Goal: Transaction & Acquisition: Purchase product/service

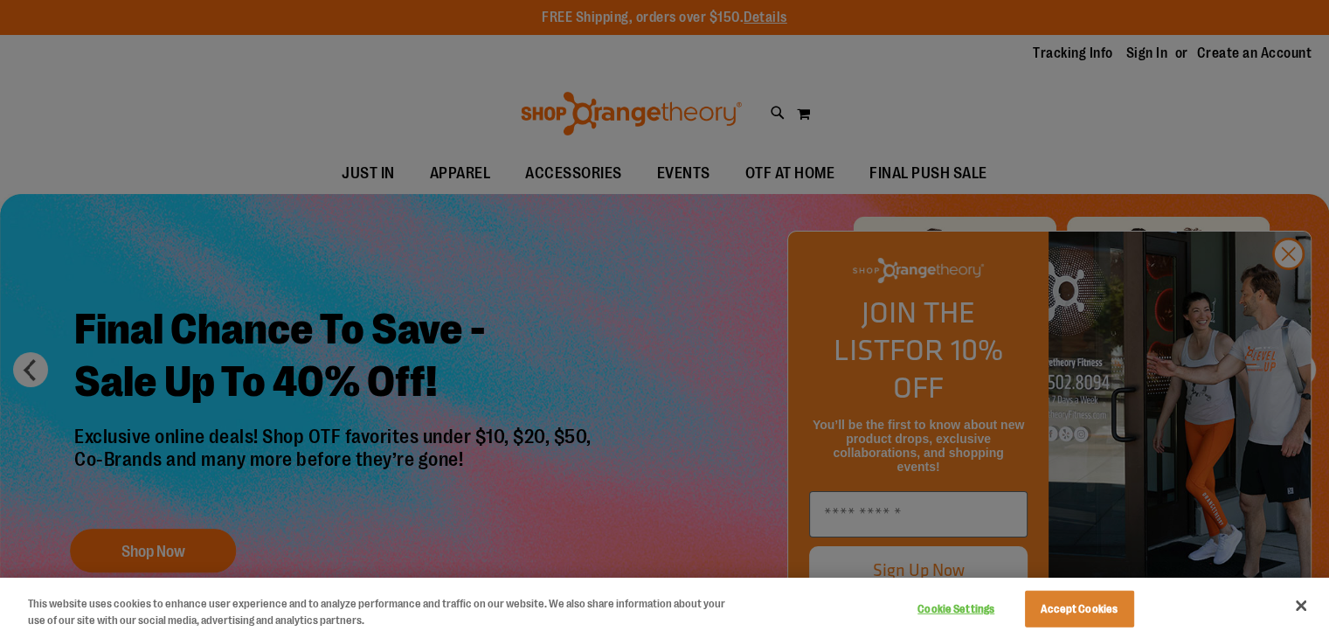
click at [192, 173] on div at bounding box center [664, 319] width 1329 height 638
click at [1184, 142] on div at bounding box center [664, 319] width 1329 height 638
click at [1143, 53] on div at bounding box center [664, 319] width 1329 height 638
click at [1293, 294] on div at bounding box center [664, 319] width 1329 height 638
click at [1290, 280] on div at bounding box center [664, 319] width 1329 height 638
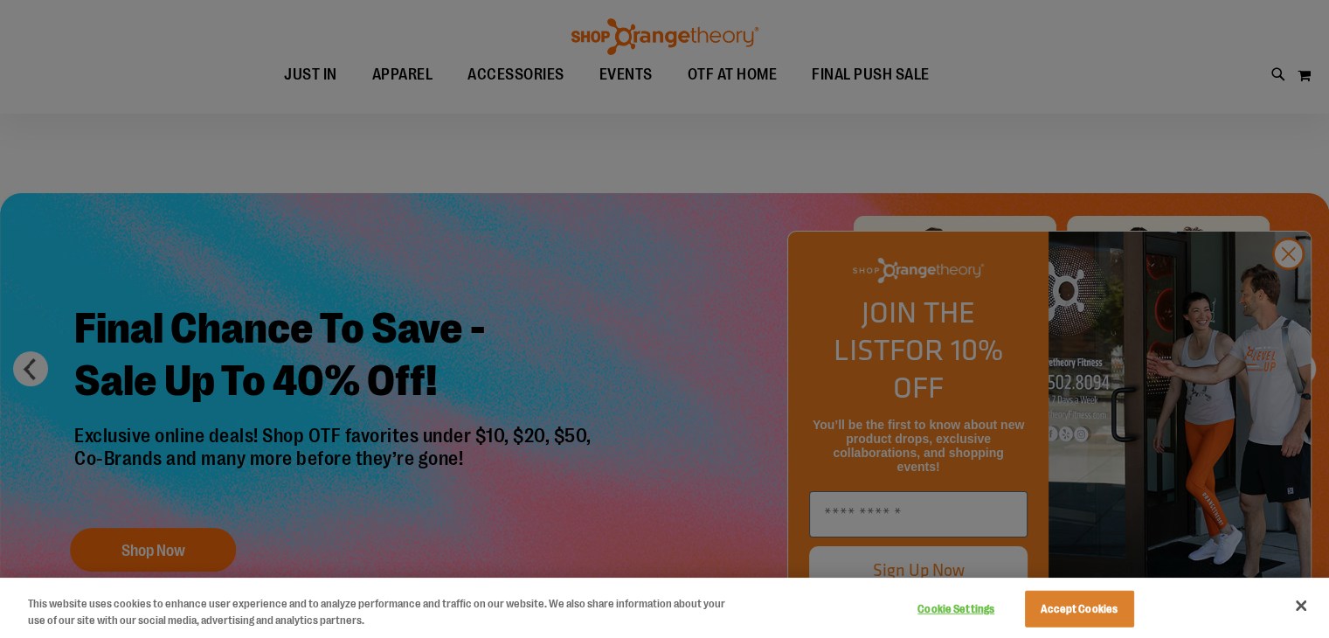
scroll to position [744, 0]
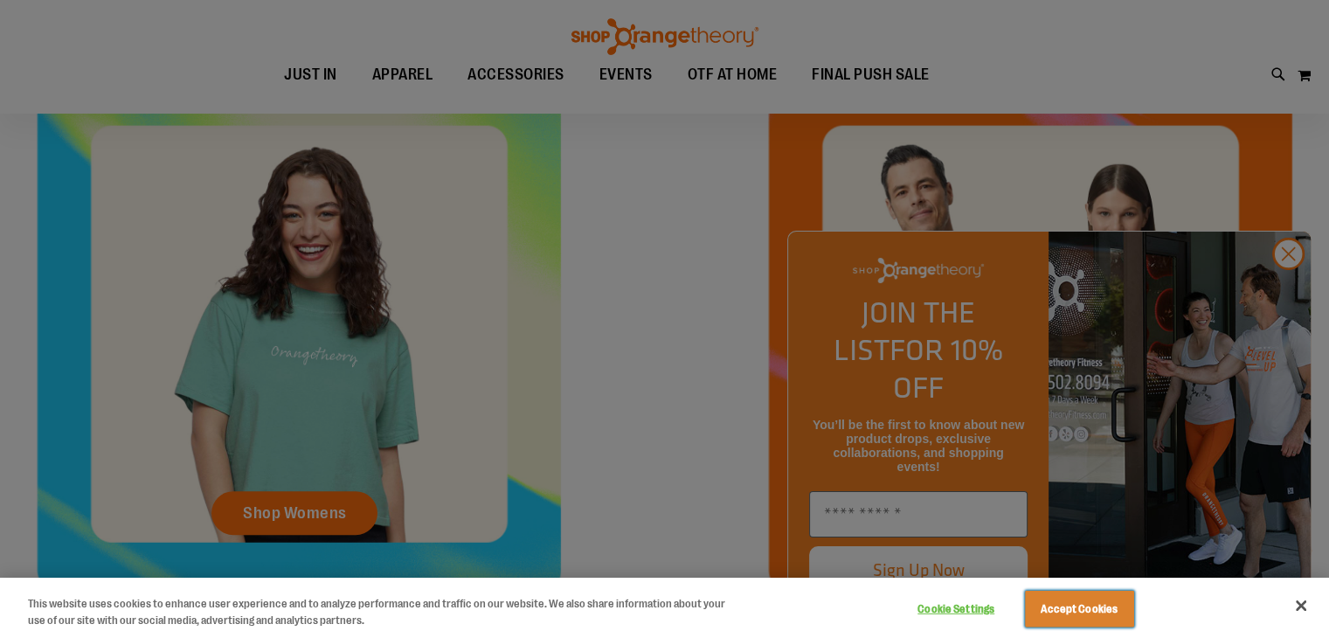
click at [1086, 619] on button "Accept Cookies" at bounding box center [1079, 609] width 109 height 37
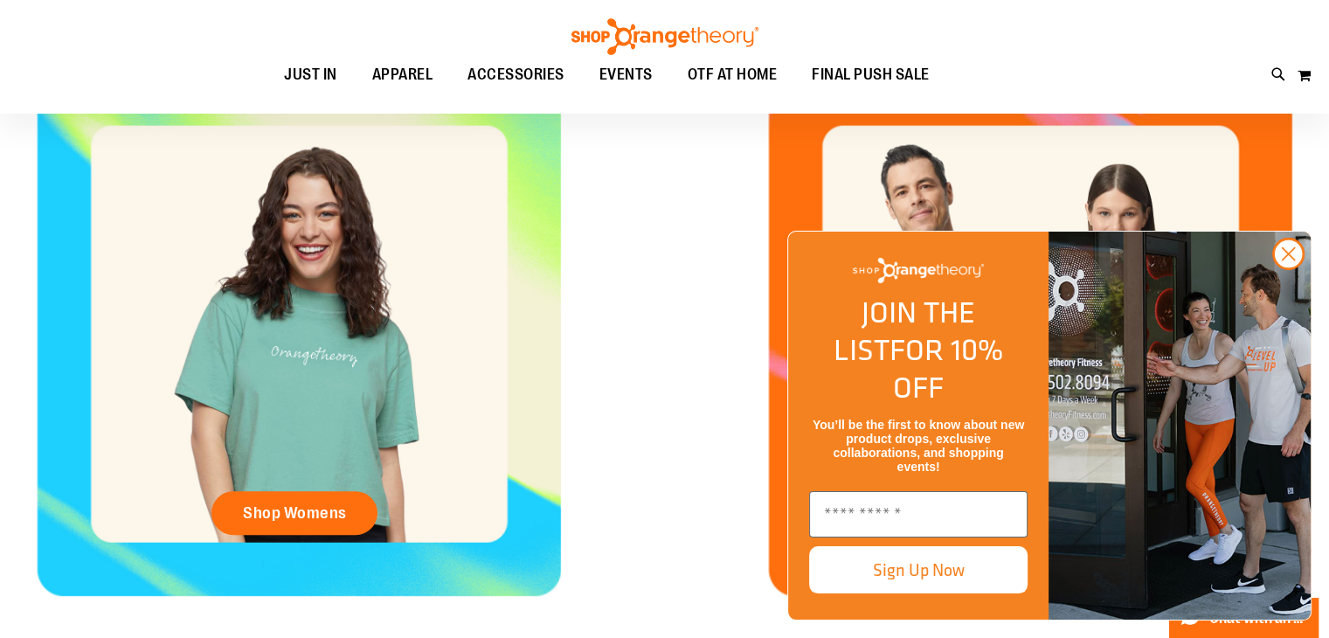
scroll to position [0, 0]
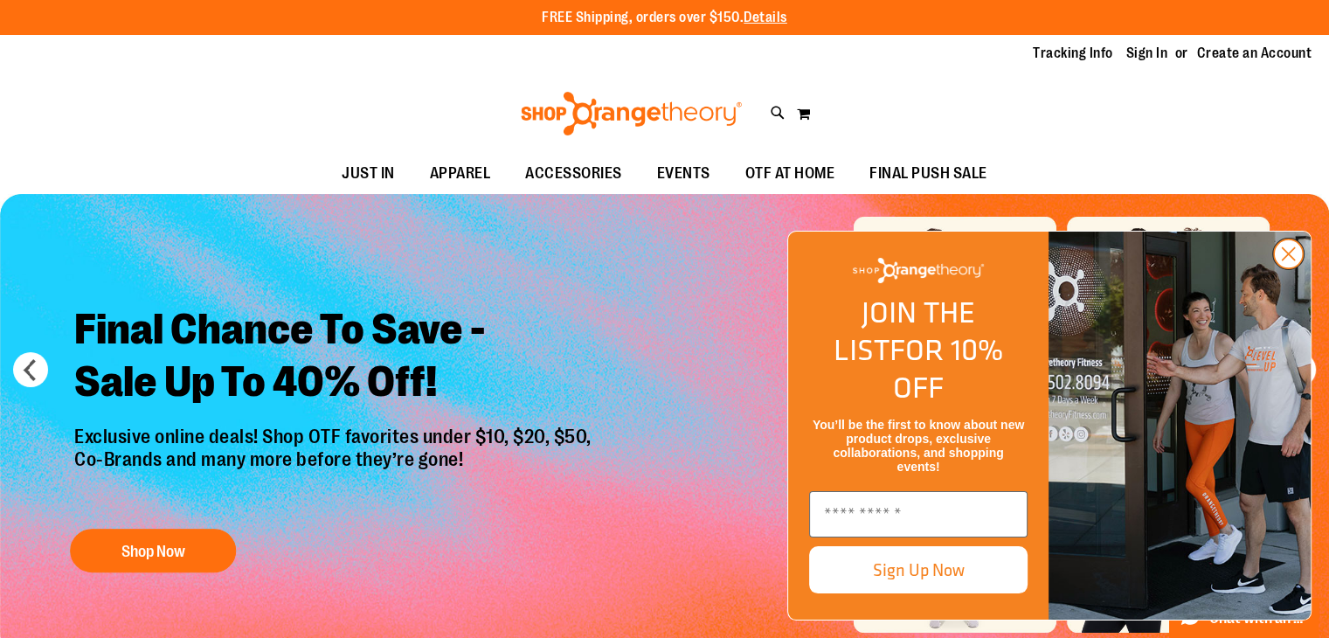
click at [1280, 268] on circle "Close dialog" at bounding box center [1288, 253] width 29 height 29
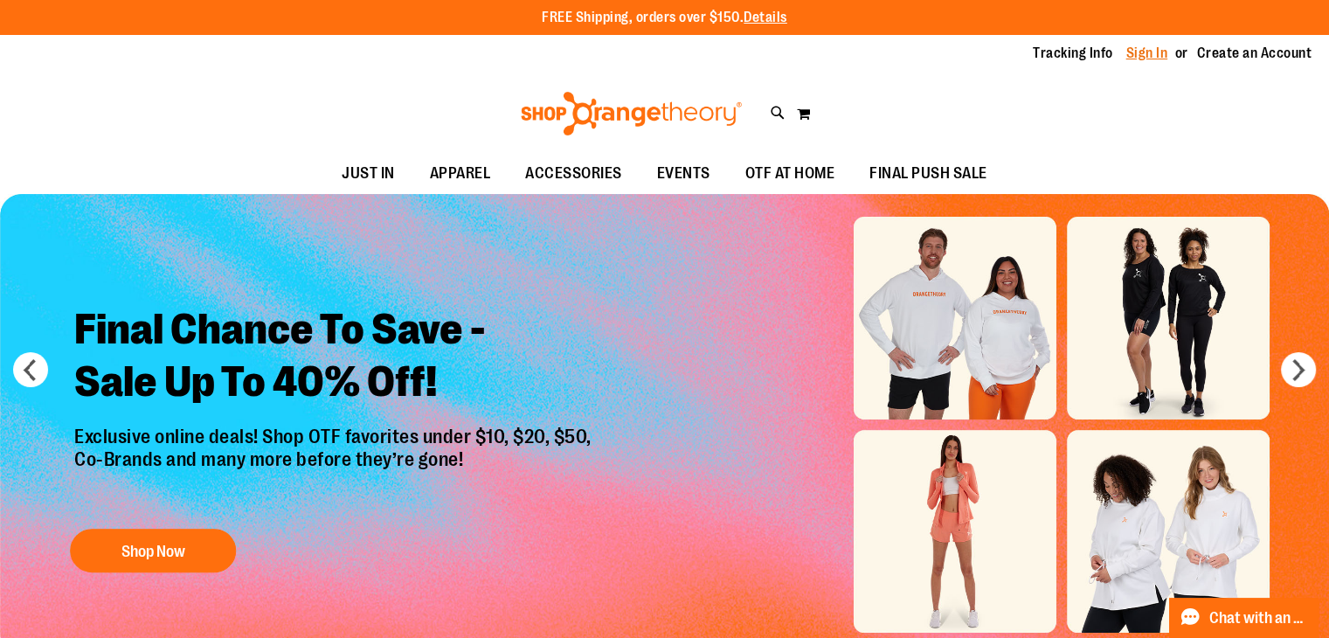
click at [1134, 52] on link "Sign In" at bounding box center [1147, 53] width 42 height 19
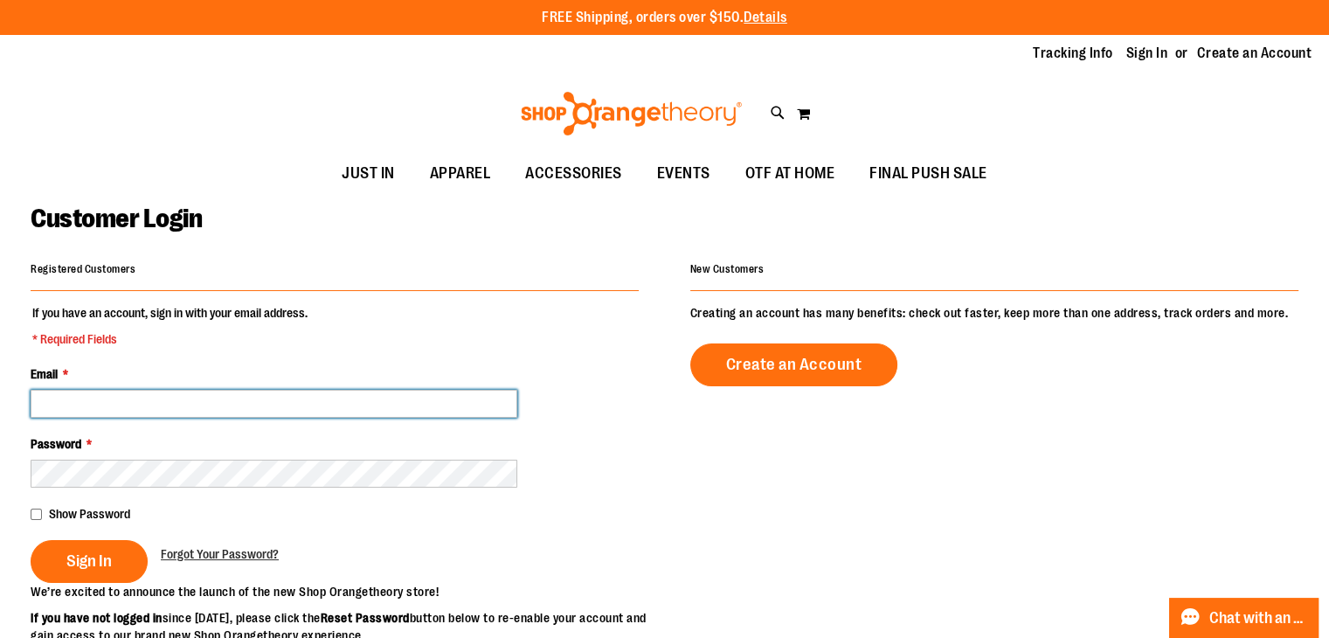
click at [122, 412] on input "Email *" at bounding box center [274, 404] width 487 height 28
type input "**********"
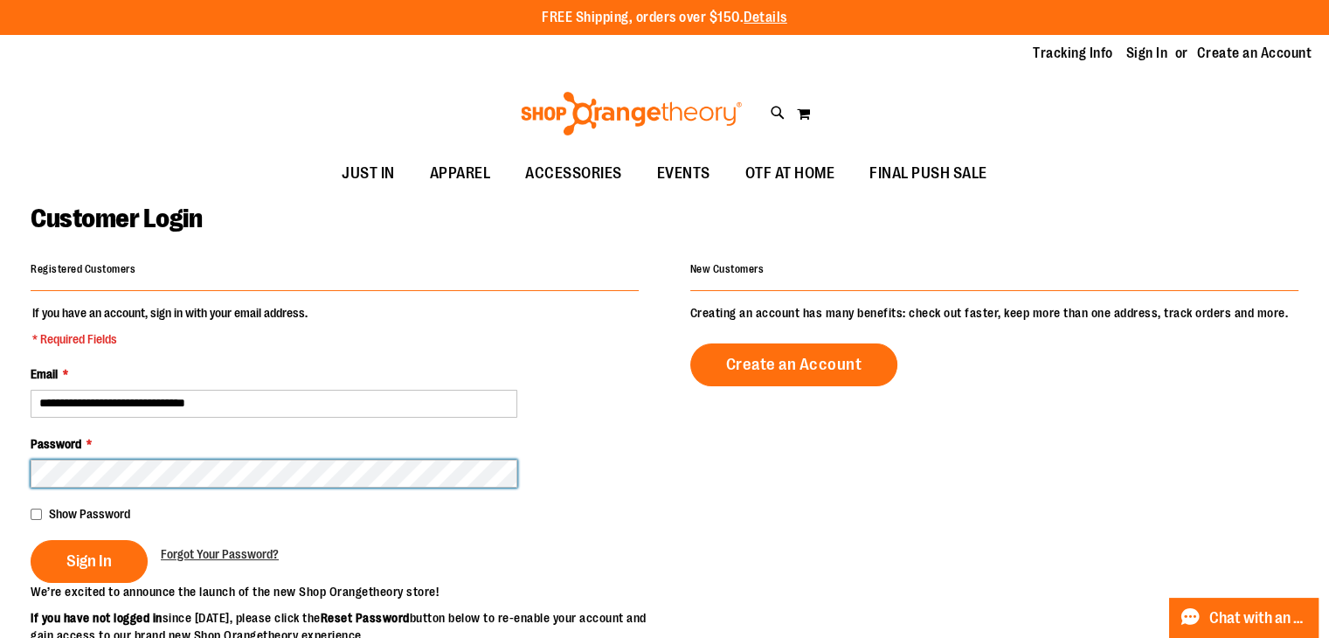
click at [31, 540] on button "Sign In" at bounding box center [89, 561] width 117 height 43
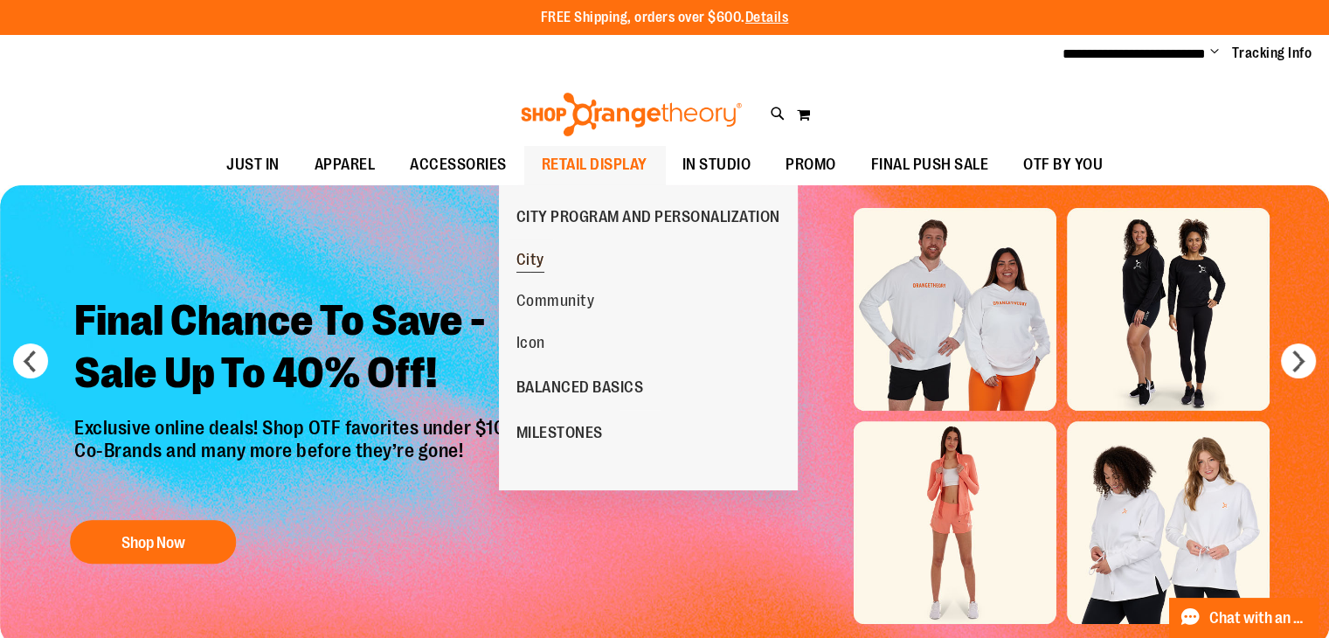
click at [527, 256] on span "City" at bounding box center [530, 262] width 28 height 22
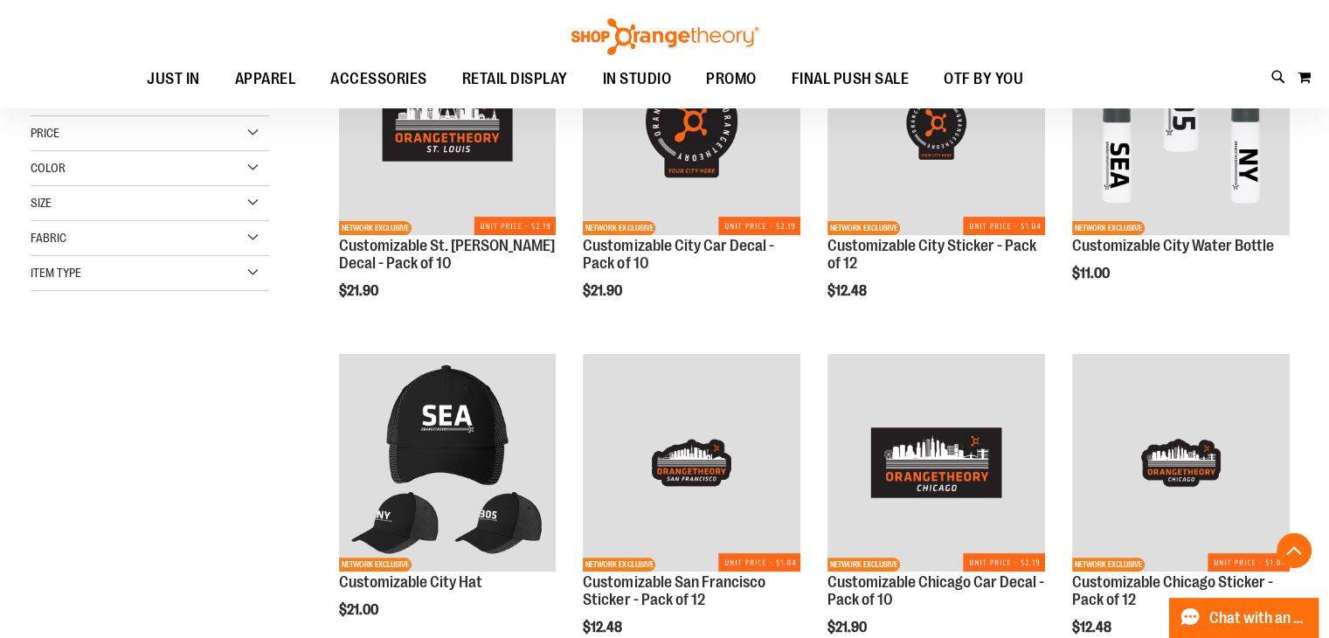
scroll to position [405, 0]
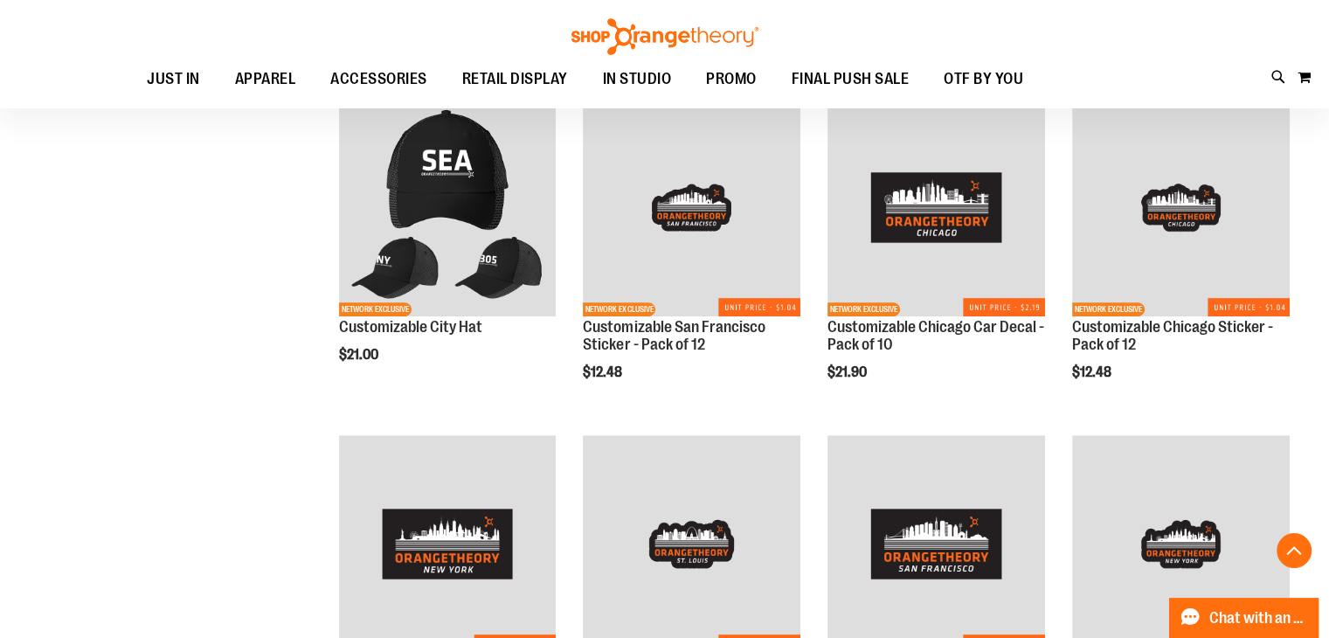
scroll to position [551, 0]
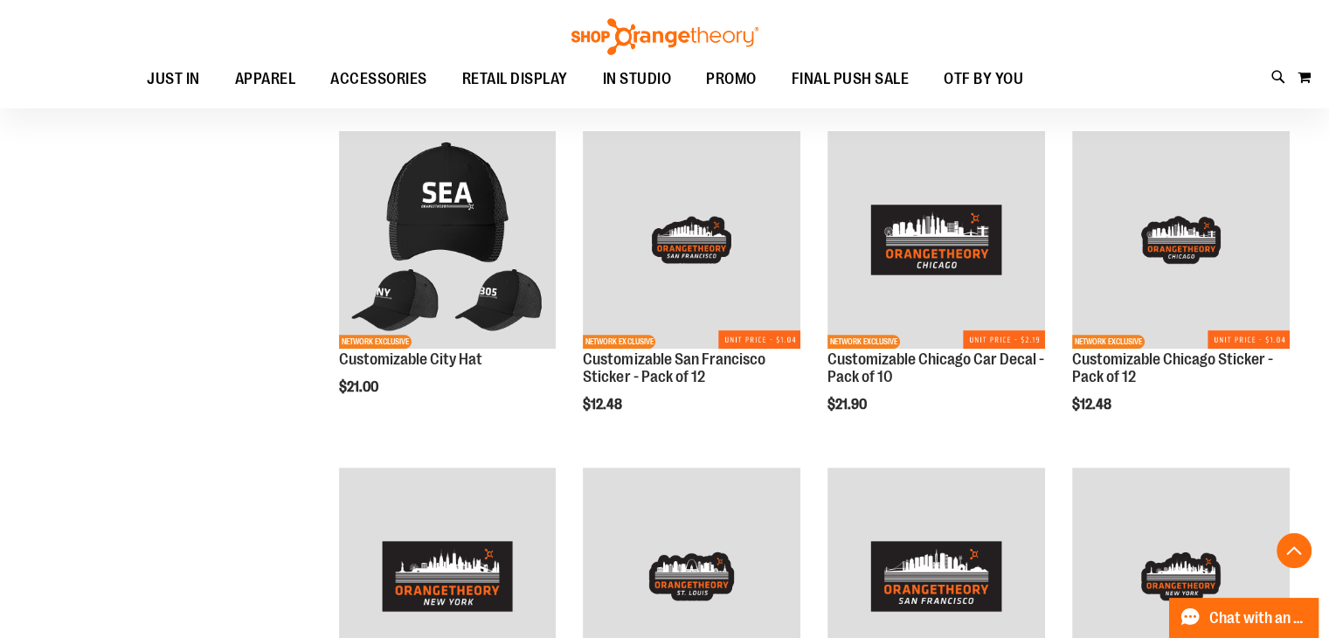
drag, startPoint x: 0, startPoint y: 0, endPoint x: 1341, endPoint y: 312, distance: 1377.0
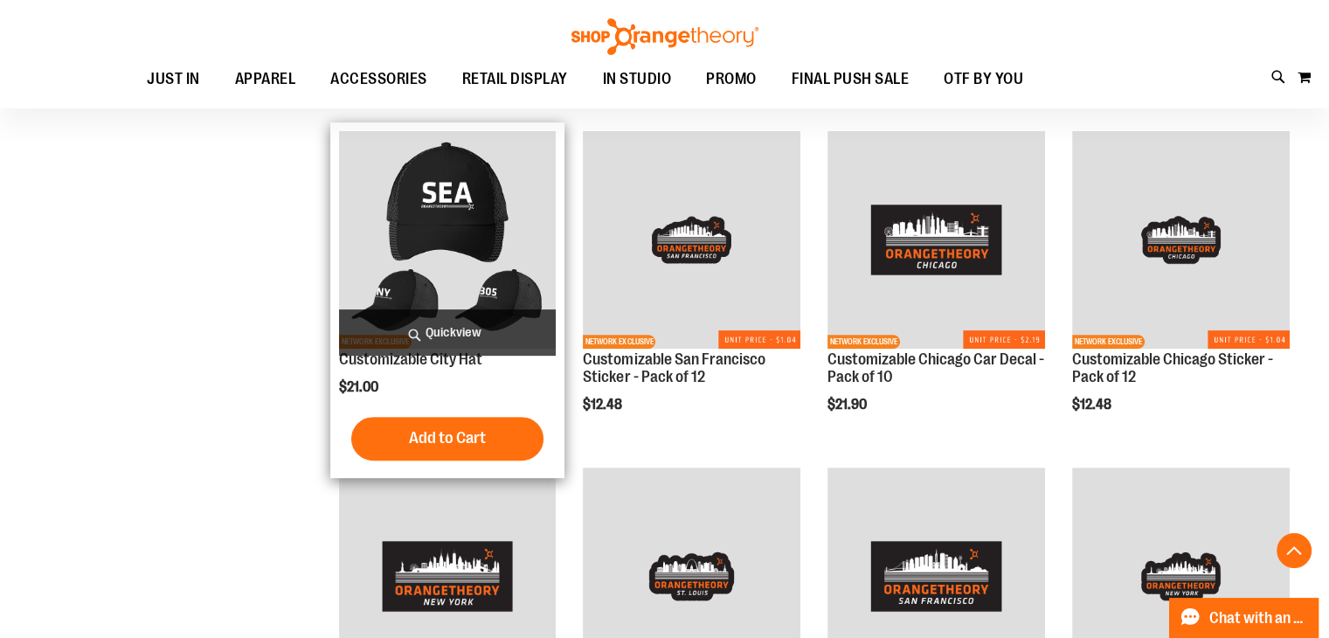
click at [469, 190] on img "product" at bounding box center [448, 240] width 218 height 218
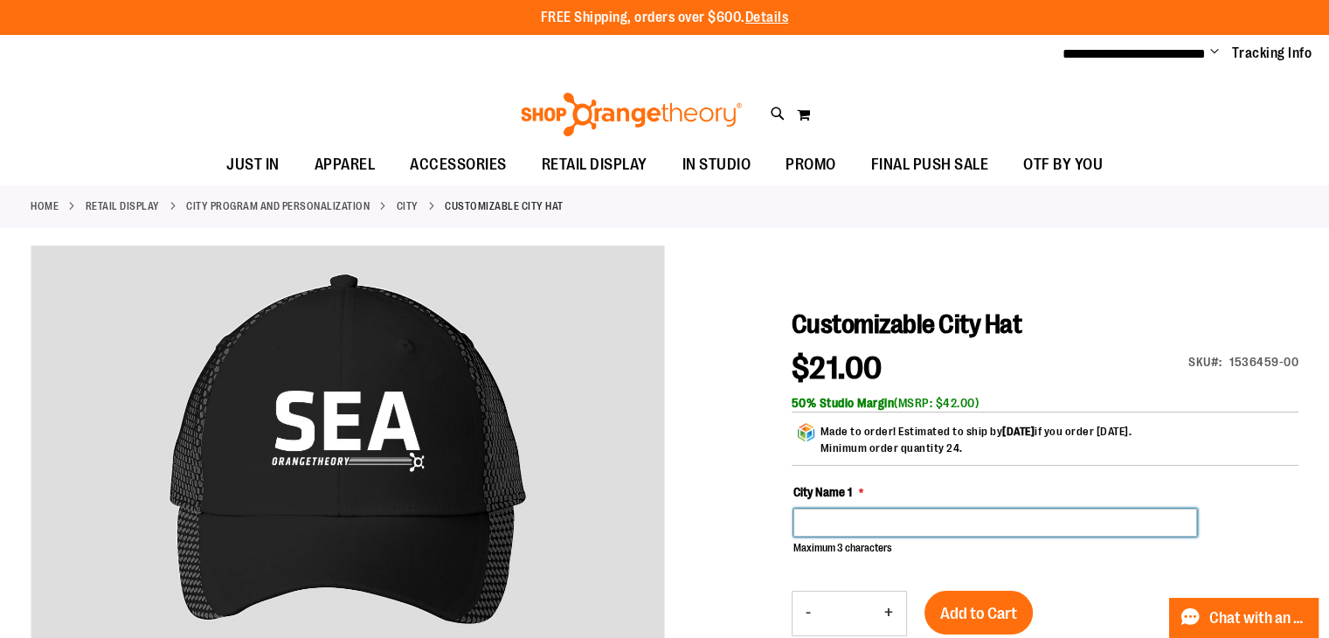
click at [832, 518] on input "City Name 1" at bounding box center [995, 523] width 405 height 28
type input "*"
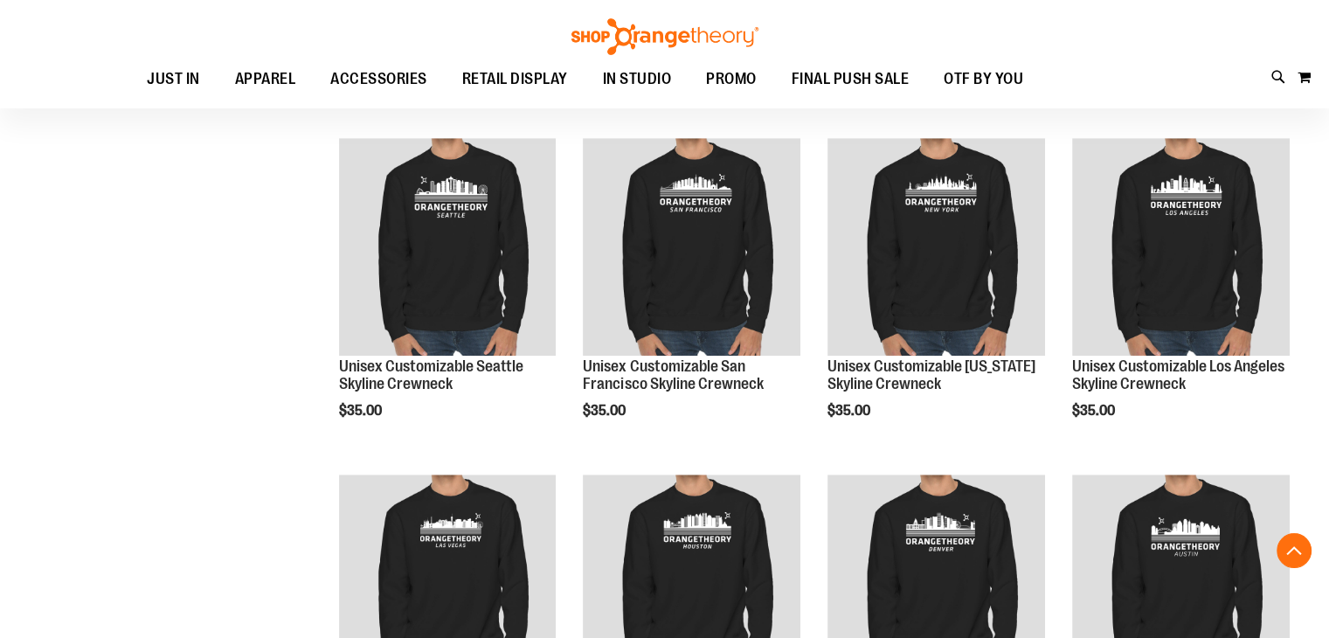
scroll to position [1217, 0]
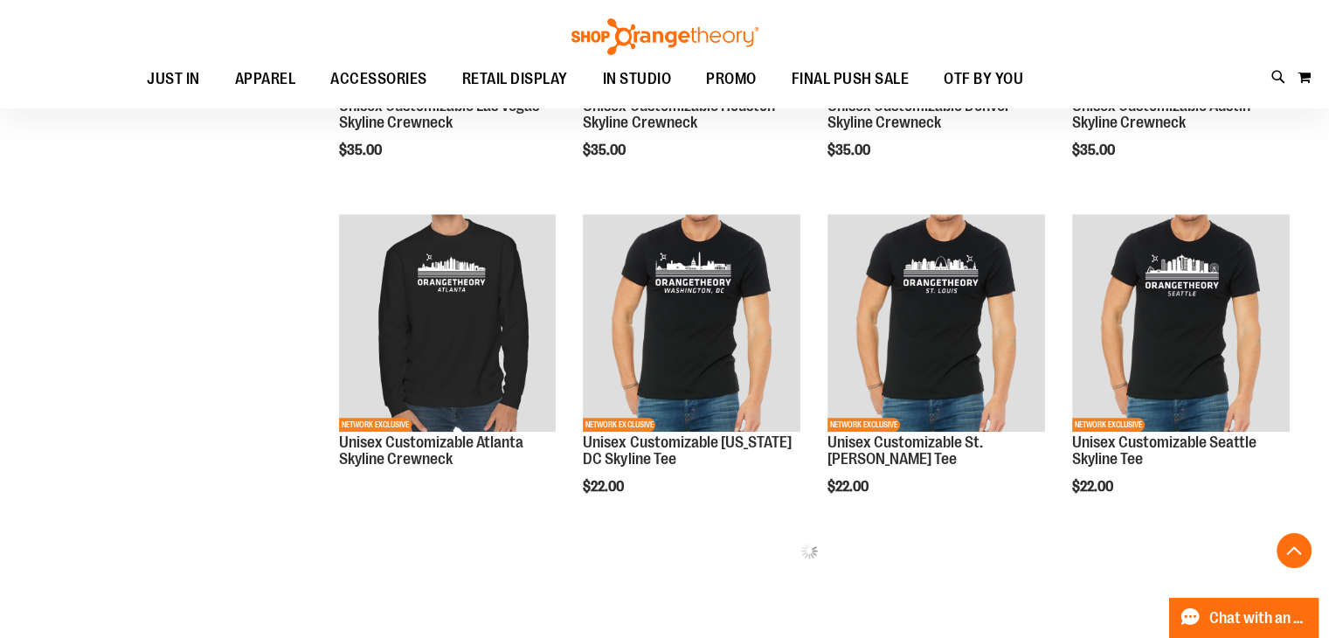
scroll to position [1810, 0]
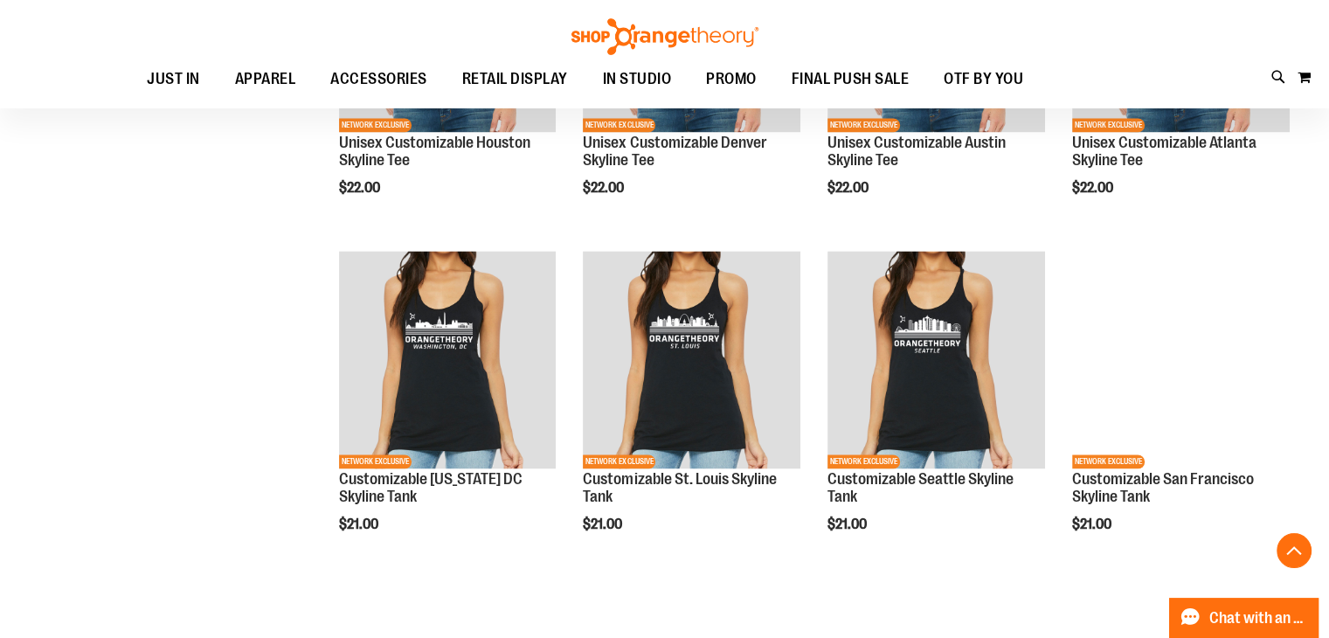
scroll to position [2839, 0]
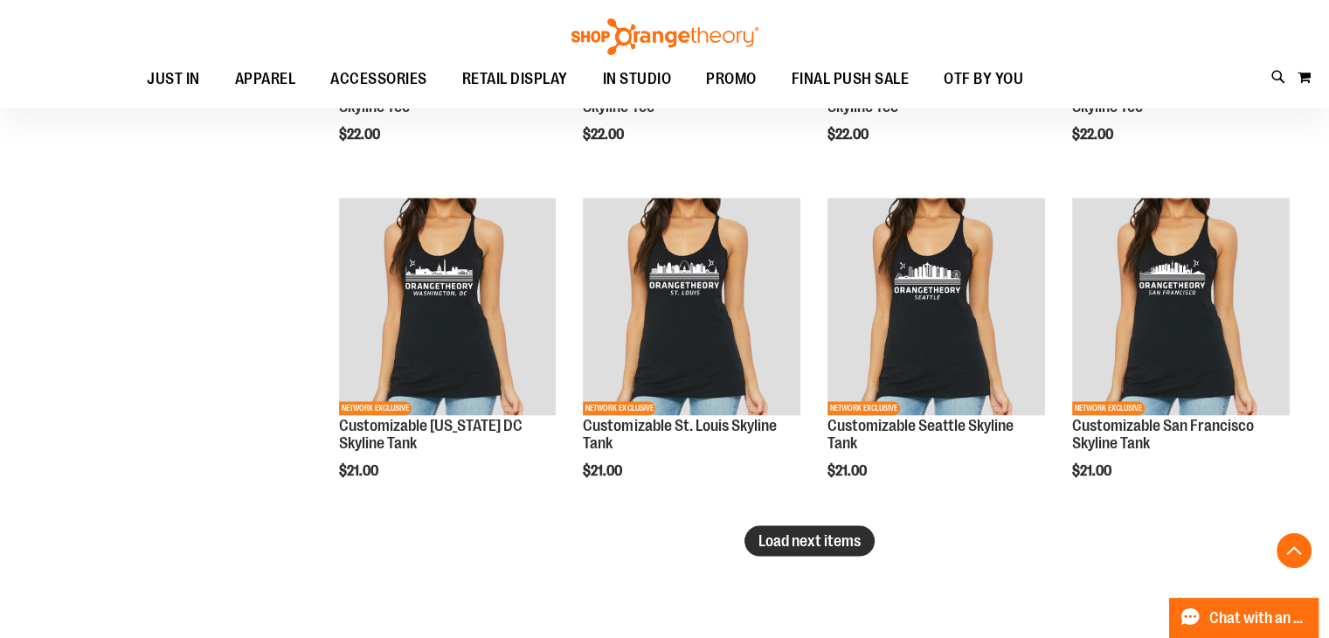
click at [768, 546] on span "Load next items" at bounding box center [809, 539] width 102 height 17
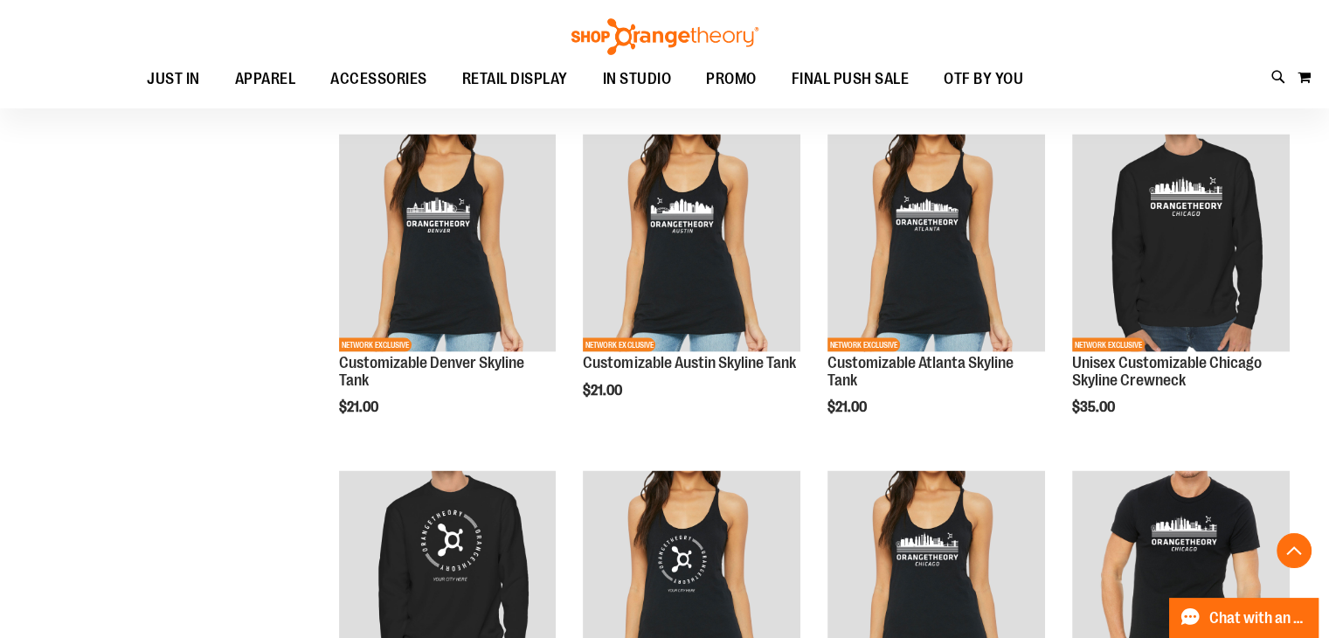
scroll to position [3568, 0]
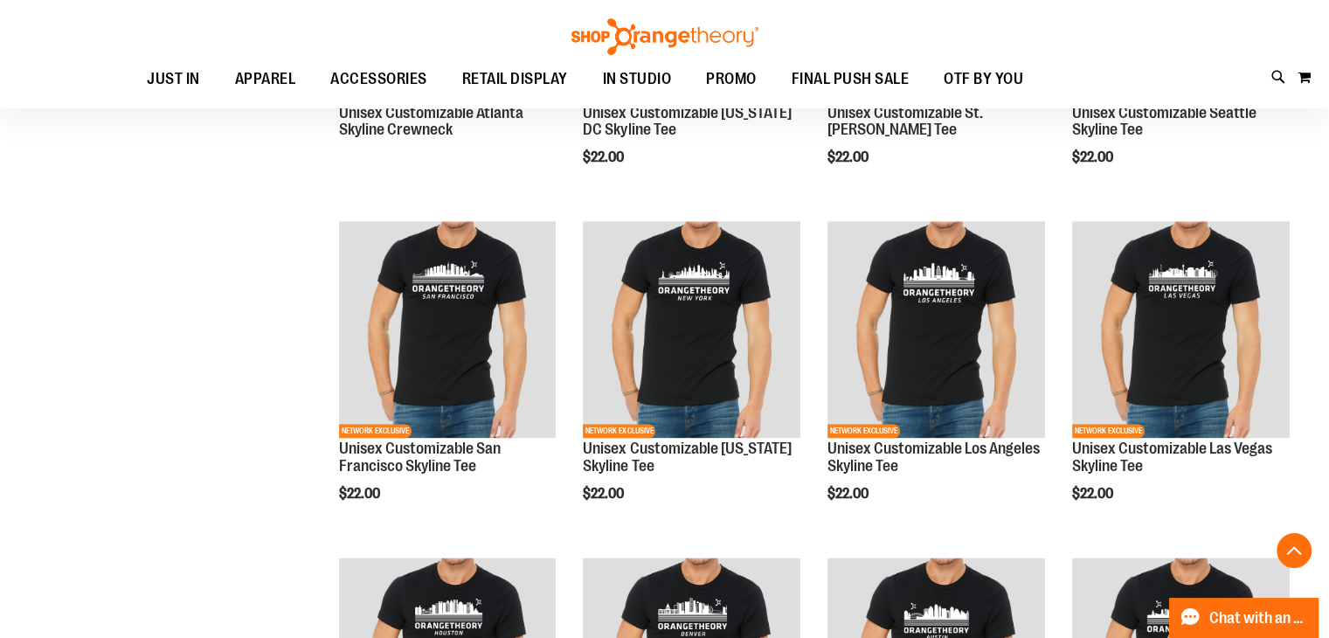
scroll to position [2138, 0]
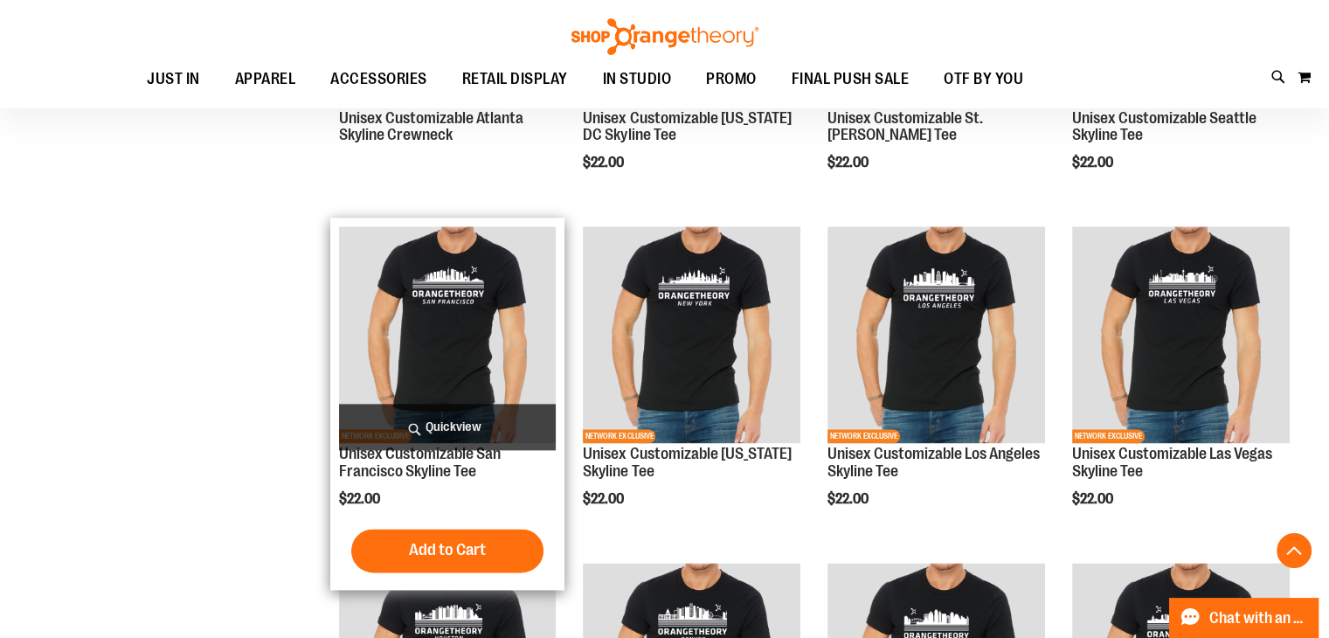
click at [524, 300] on img "product" at bounding box center [448, 335] width 218 height 218
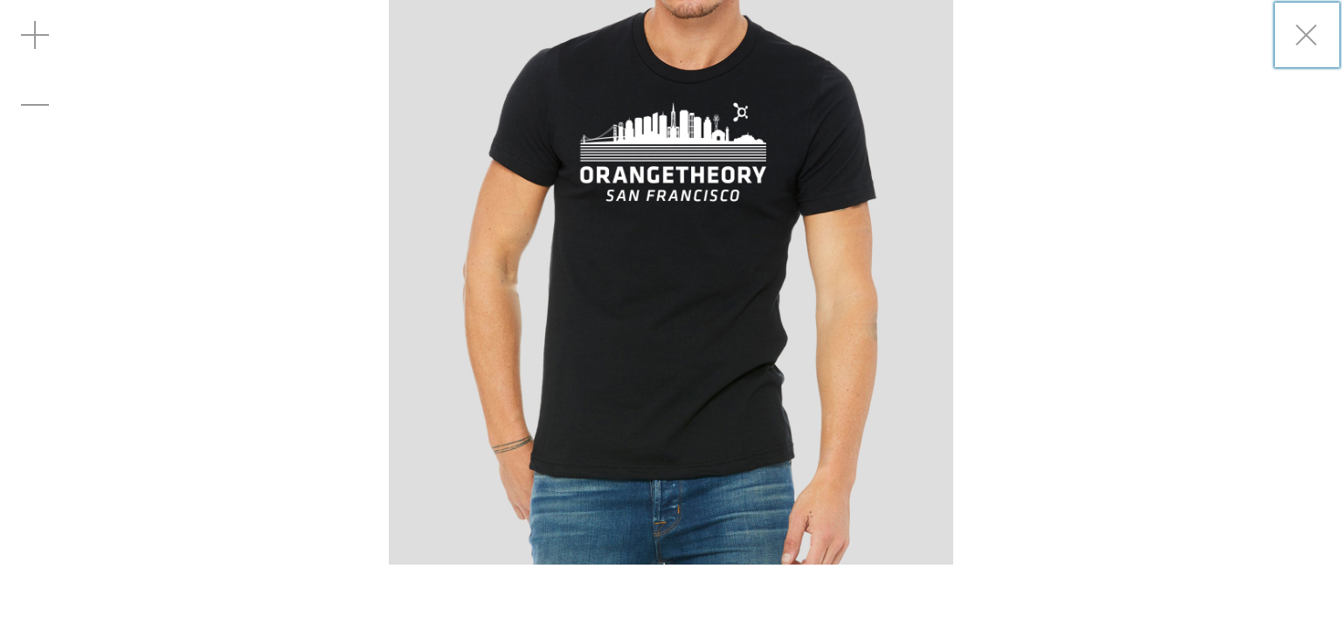
drag, startPoint x: 105, startPoint y: 447, endPoint x: 1104, endPoint y: 308, distance: 1008.3
click at [1104, 308] on div "carousel" at bounding box center [671, 282] width 1342 height 564
drag, startPoint x: 1279, startPoint y: 237, endPoint x: 1269, endPoint y: 144, distance: 93.2
click at [1269, 144] on div "carousel" at bounding box center [671, 282] width 1342 height 564
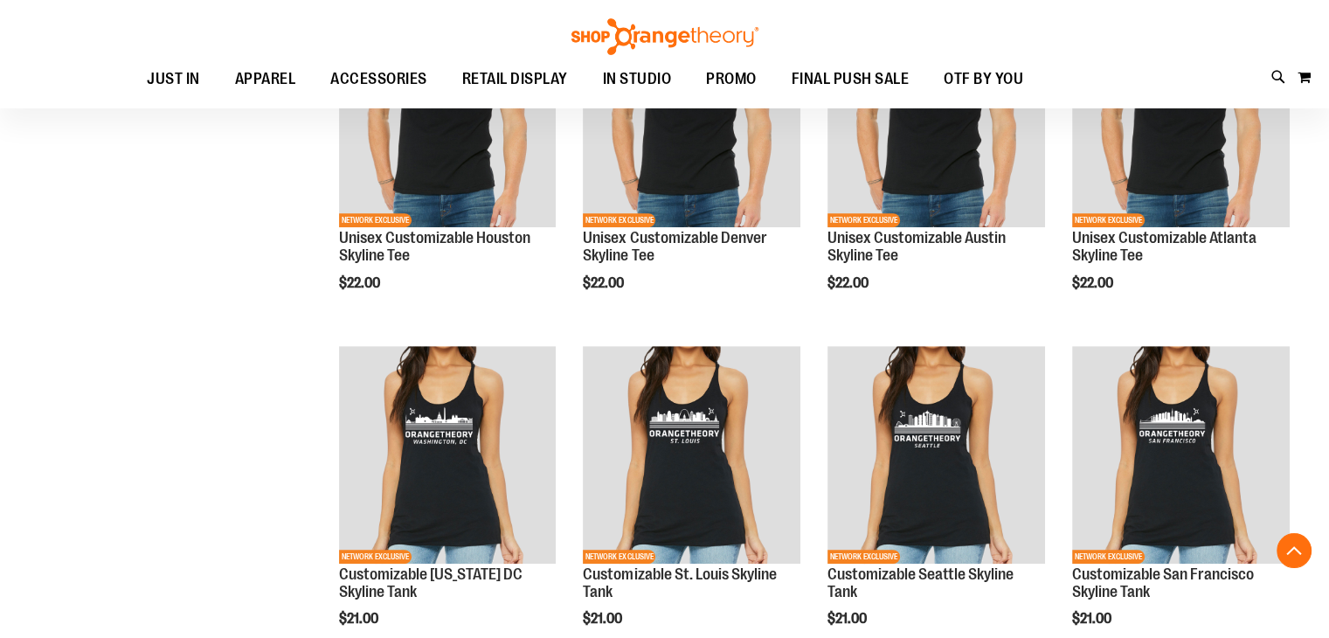
scroll to position [737, 0]
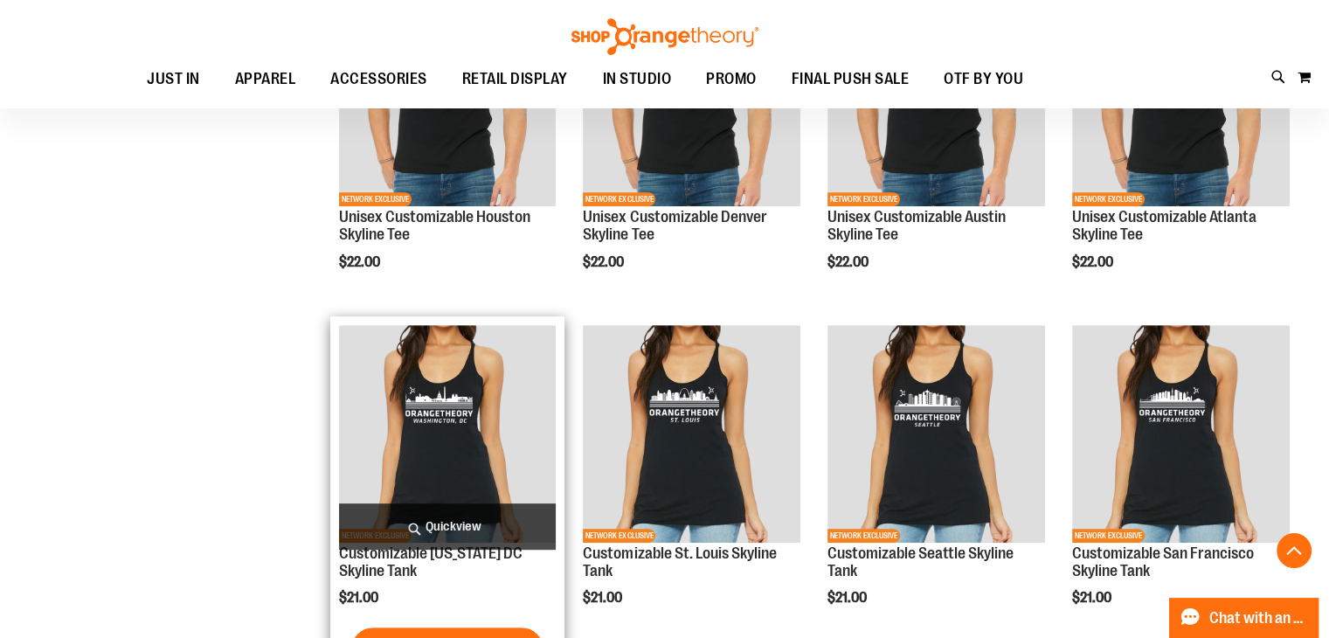
click at [434, 390] on img "product" at bounding box center [448, 434] width 218 height 218
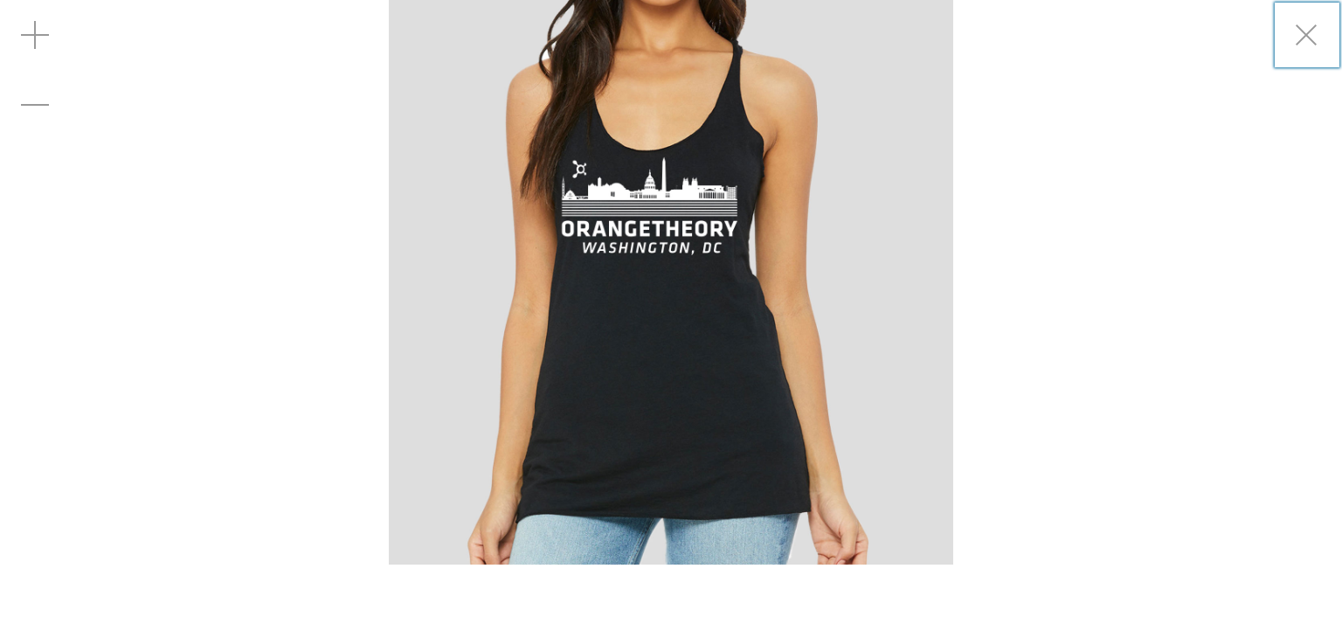
click at [0, 369] on div "carousel" at bounding box center [671, 282] width 1342 height 564
click at [110, 110] on div "carousel" at bounding box center [671, 282] width 1342 height 564
